Goal: Information Seeking & Learning: Understand process/instructions

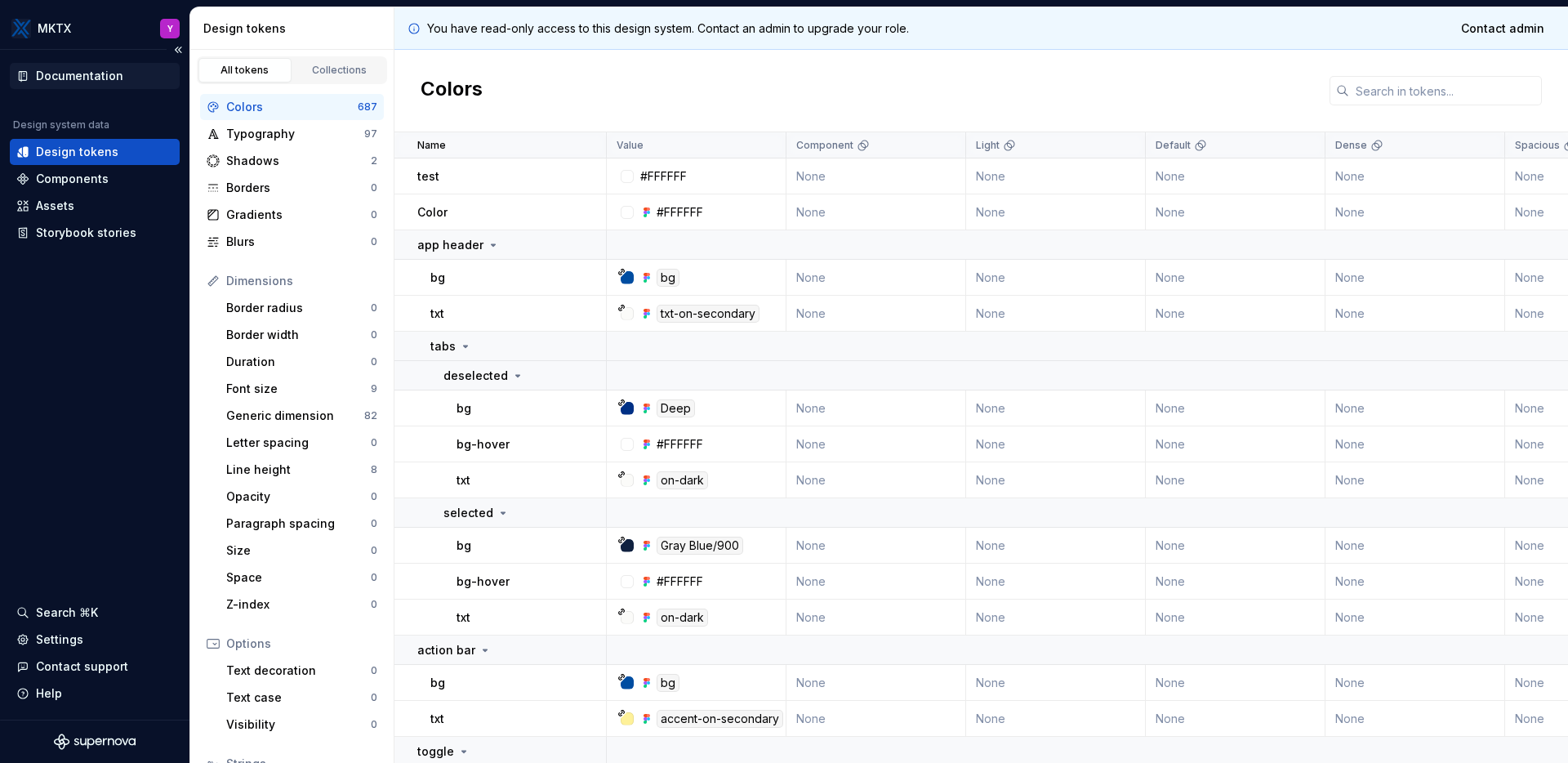
click at [88, 78] on div "Documentation" at bounding box center [80, 75] width 88 height 17
click at [58, 70] on div "Documentation" at bounding box center [80, 75] width 88 height 17
click at [65, 75] on div "Documentation" at bounding box center [80, 75] width 88 height 17
click at [98, 79] on div "Documentation" at bounding box center [80, 75] width 88 height 17
